Goal: Task Accomplishment & Management: Use online tool/utility

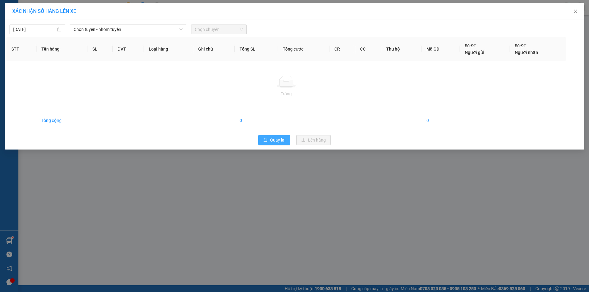
click at [265, 143] on button "Quay lại" at bounding box center [274, 140] width 32 height 10
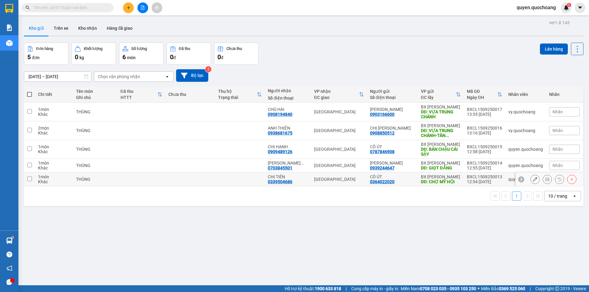
drag, startPoint x: 471, startPoint y: 176, endPoint x: 476, endPoint y: 159, distance: 17.4
click at [471, 176] on div "BXCL1509250013" at bounding box center [484, 177] width 35 height 5
checkbox input "true"
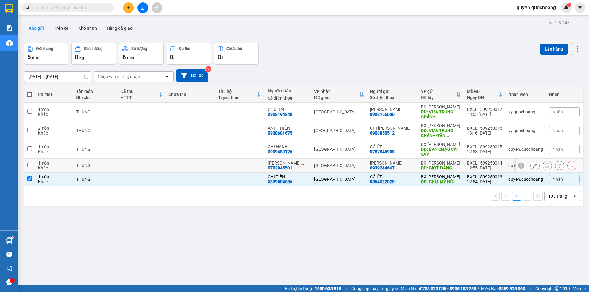
click at [476, 159] on td "BXCL1509250014 12:55 [DATE]" at bounding box center [484, 166] width 41 height 14
checkbox input "true"
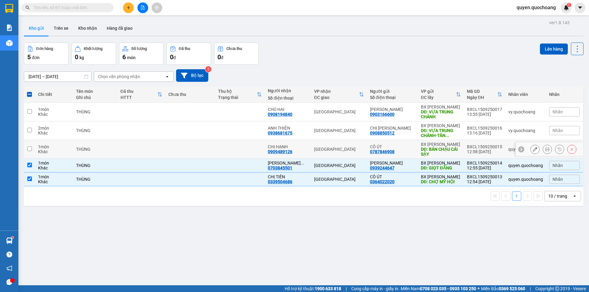
click at [477, 150] on div "12:58 [DATE]" at bounding box center [484, 151] width 35 height 5
checkbox input "true"
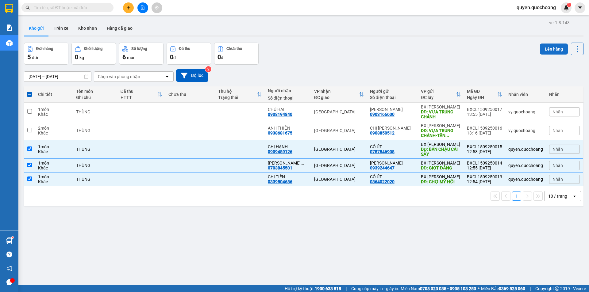
click at [549, 52] on button "Lên hàng" at bounding box center [554, 49] width 28 height 11
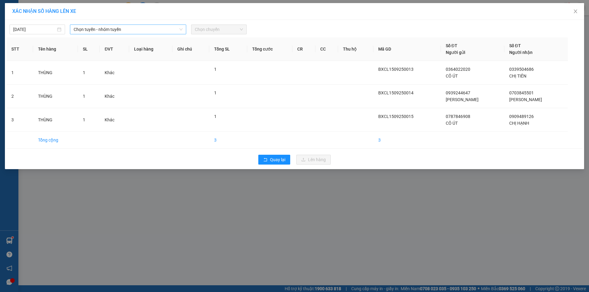
drag, startPoint x: 141, startPoint y: 27, endPoint x: 144, endPoint y: 33, distance: 7.3
click at [141, 27] on span "Chọn tuyến - nhóm tuyến" at bounding box center [128, 29] width 109 height 9
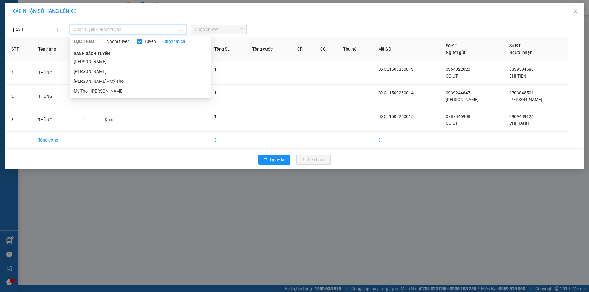
drag, startPoint x: 134, startPoint y: 60, endPoint x: 187, endPoint y: 44, distance: 55.0
click at [134, 60] on li "[PERSON_NAME]" at bounding box center [140, 62] width 141 height 10
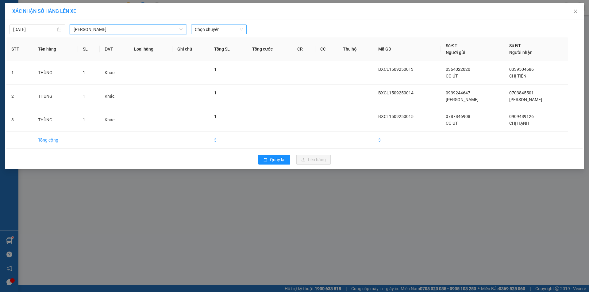
click at [224, 32] on span "Chọn chuyến" at bounding box center [219, 29] width 48 height 9
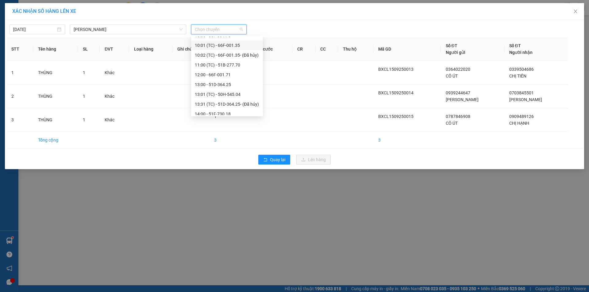
scroll to position [276, 0]
click at [221, 60] on div "14:00 - 51F-730.18" at bounding box center [227, 60] width 64 height 7
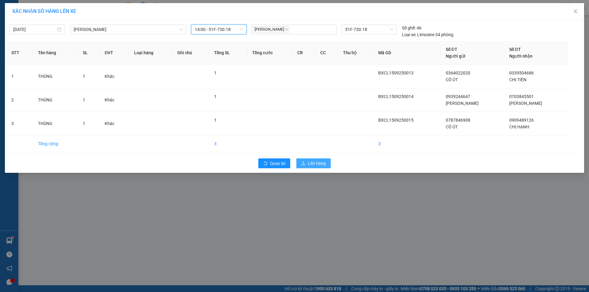
click at [320, 165] on span "Lên hàng" at bounding box center [317, 163] width 18 height 7
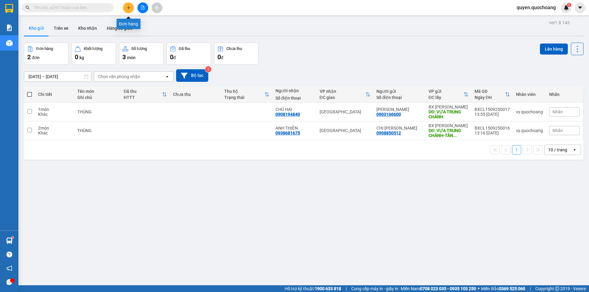
click at [129, 8] on icon "plus" at bounding box center [128, 7] width 0 height 3
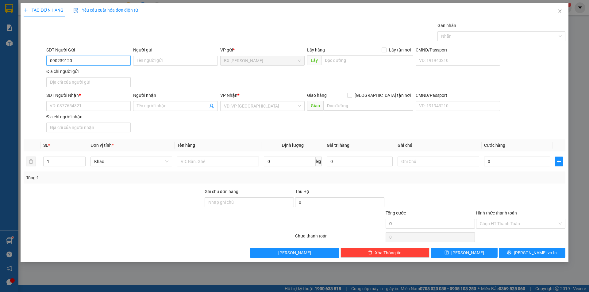
type input "0902391200"
drag, startPoint x: 94, startPoint y: 69, endPoint x: 92, endPoint y: 108, distance: 39.0
click at [94, 71] on div "0902391200 - ANH CƯỜNG" at bounding box center [88, 73] width 84 height 10
type input "[PERSON_NAME]"
type input "0902391200"
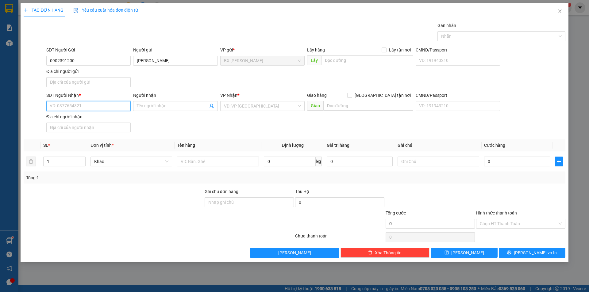
click at [93, 107] on input "SĐT Người Nhận *" at bounding box center [88, 106] width 84 height 10
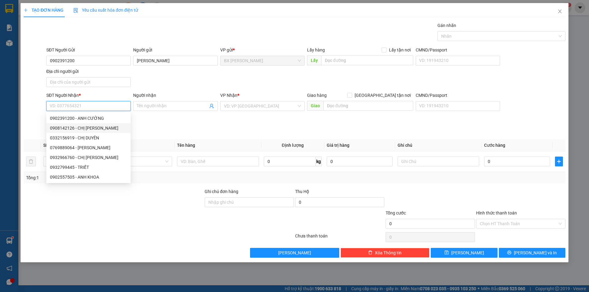
click at [96, 126] on div "0908142126 - CHỊ [PERSON_NAME]" at bounding box center [88, 128] width 77 height 7
type input "0908142126"
type input "CHỊ [PERSON_NAME]"
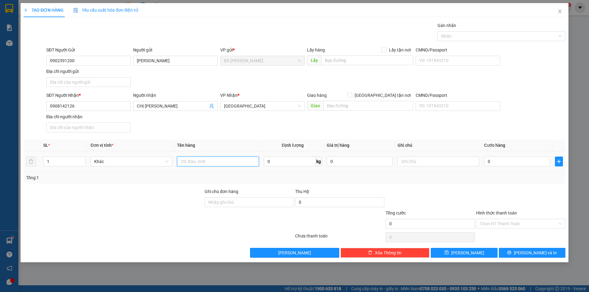
click at [234, 160] on input "text" at bounding box center [218, 162] width 82 height 10
type input "THÙNG"
drag, startPoint x: 337, startPoint y: 53, endPoint x: 337, endPoint y: 61, distance: 7.7
click at [337, 55] on div "Lấy hàng Lấy tận nơi" at bounding box center [360, 51] width 106 height 9
click at [337, 61] on input "text" at bounding box center [367, 61] width 92 height 10
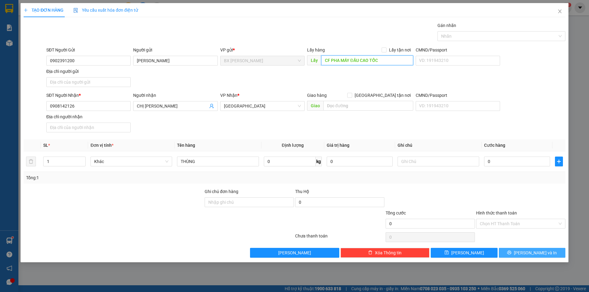
type input "CF PHA MÁY ĐẦU CAO TỐC"
click at [525, 257] on button "[PERSON_NAME] và In" at bounding box center [532, 253] width 67 height 10
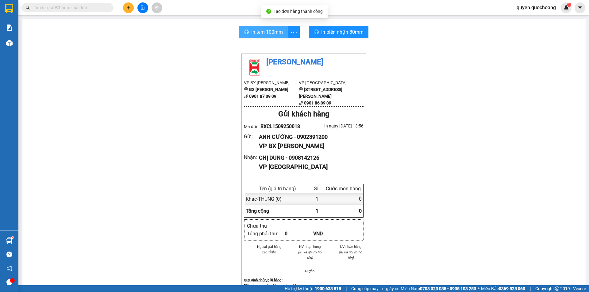
click at [259, 32] on span "In tem 100mm" at bounding box center [267, 32] width 32 height 8
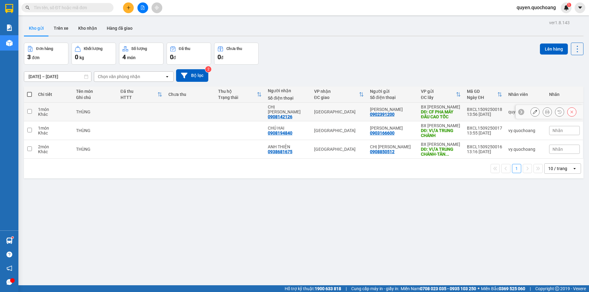
drag, startPoint x: 460, startPoint y: 109, endPoint x: 458, endPoint y: 117, distance: 8.4
click at [459, 109] on td "BX Cao Lãnh DĐ: CF PHA MÁY ĐẦU CAO TỐC" at bounding box center [441, 112] width 46 height 19
checkbox input "true"
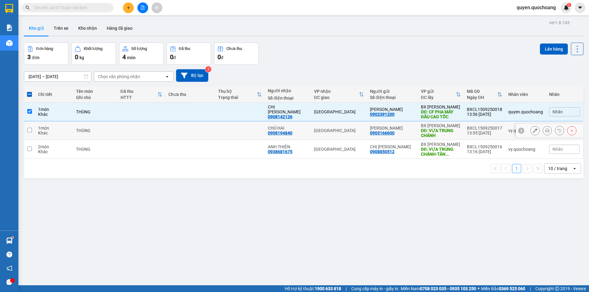
click at [467, 131] on div "13:55 [DATE]" at bounding box center [484, 133] width 35 height 5
checkbox input "true"
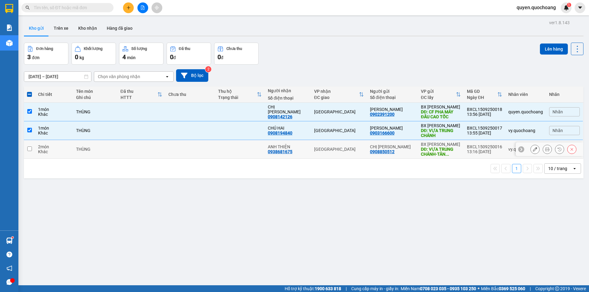
drag, startPoint x: 467, startPoint y: 152, endPoint x: 498, endPoint y: 139, distance: 33.7
click at [468, 152] on div "13:16 [DATE]" at bounding box center [484, 151] width 35 height 5
checkbox input "true"
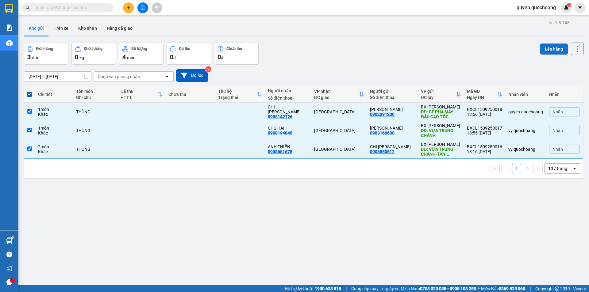
click at [552, 49] on button "Lên hàng" at bounding box center [554, 49] width 28 height 11
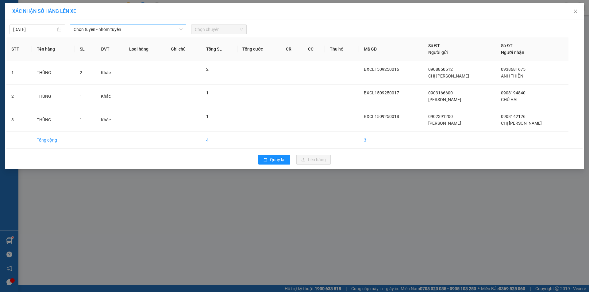
drag, startPoint x: 145, startPoint y: 24, endPoint x: 144, endPoint y: 28, distance: 4.3
click at [145, 24] on div "[DATE] Chọn tuyến - nhóm tuyến Chọn chuyến" at bounding box center [294, 27] width 576 height 13
drag, startPoint x: 144, startPoint y: 29, endPoint x: 143, endPoint y: 32, distance: 3.3
click at [144, 29] on span "Chọn tuyến - nhóm tuyến" at bounding box center [128, 29] width 109 height 9
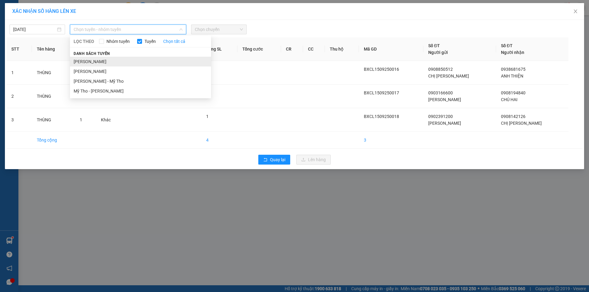
drag, startPoint x: 121, startPoint y: 59, endPoint x: 179, endPoint y: 47, distance: 59.2
click at [122, 60] on li "[PERSON_NAME]" at bounding box center [140, 62] width 141 height 10
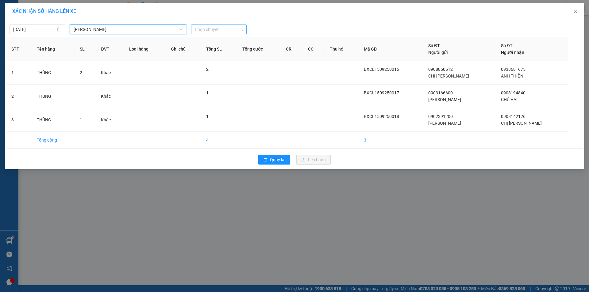
click at [214, 31] on span "Chọn chuyến" at bounding box center [219, 29] width 48 height 9
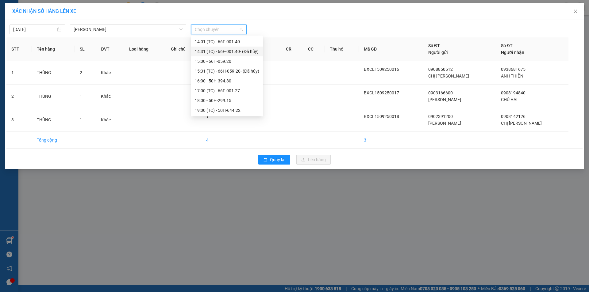
scroll to position [274, 0]
click at [233, 63] on div "14:00 - 51F-730.18" at bounding box center [227, 62] width 64 height 7
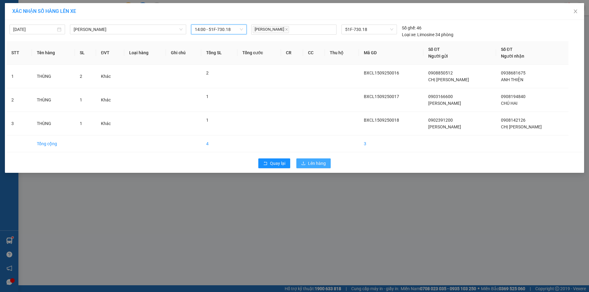
click at [308, 160] on span "Lên hàng" at bounding box center [317, 163] width 18 height 7
